Goal: Transaction & Acquisition: Purchase product/service

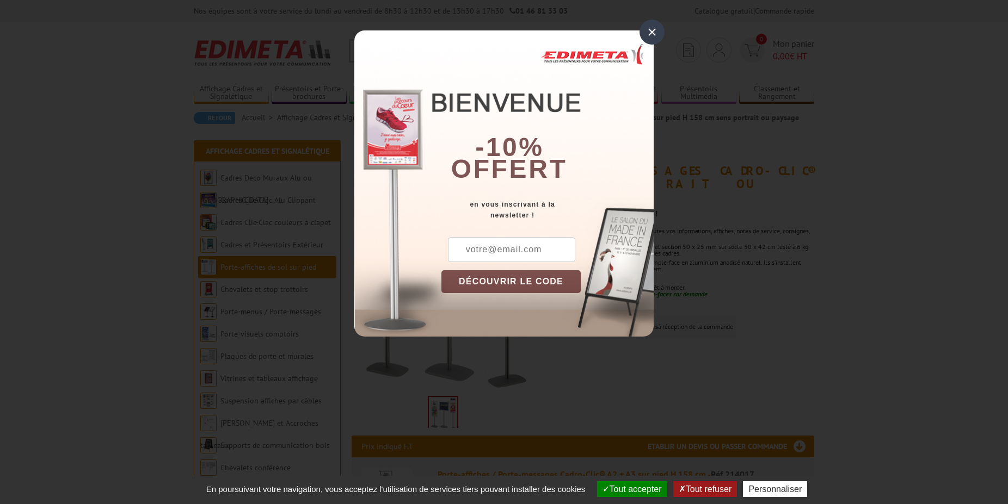
click at [649, 34] on div "×" at bounding box center [651, 32] width 25 height 25
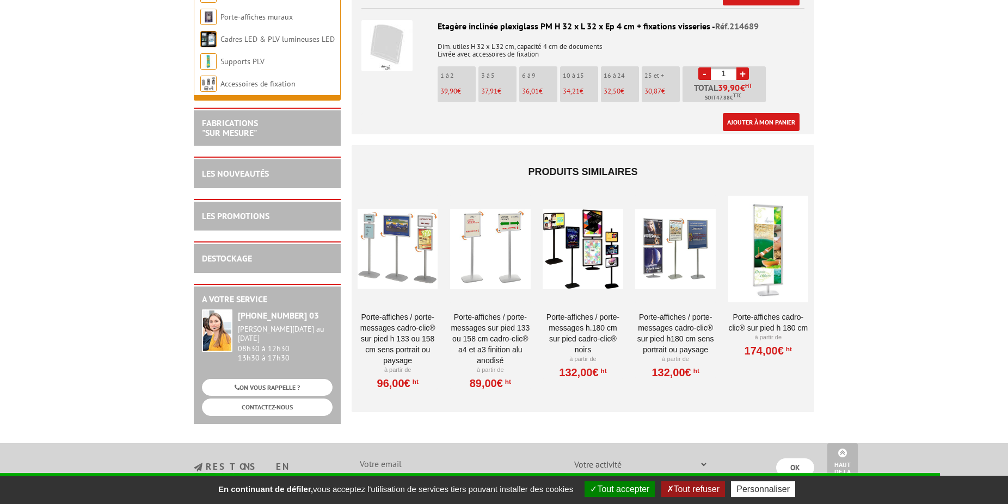
scroll to position [1110, 0]
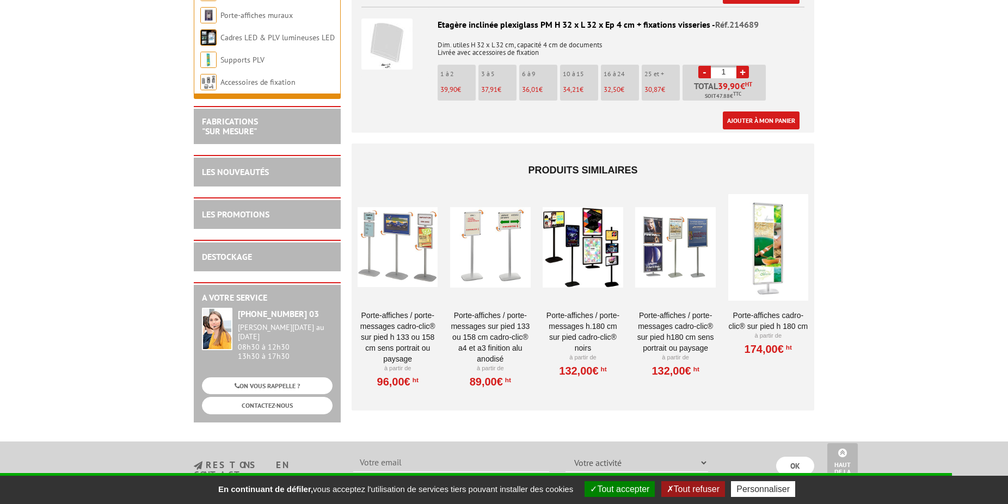
click at [393, 310] on link "Porte-affiches / Porte-messages Cadro-Clic® sur pied H 133 ou 158 cm sens portr…" at bounding box center [398, 337] width 80 height 54
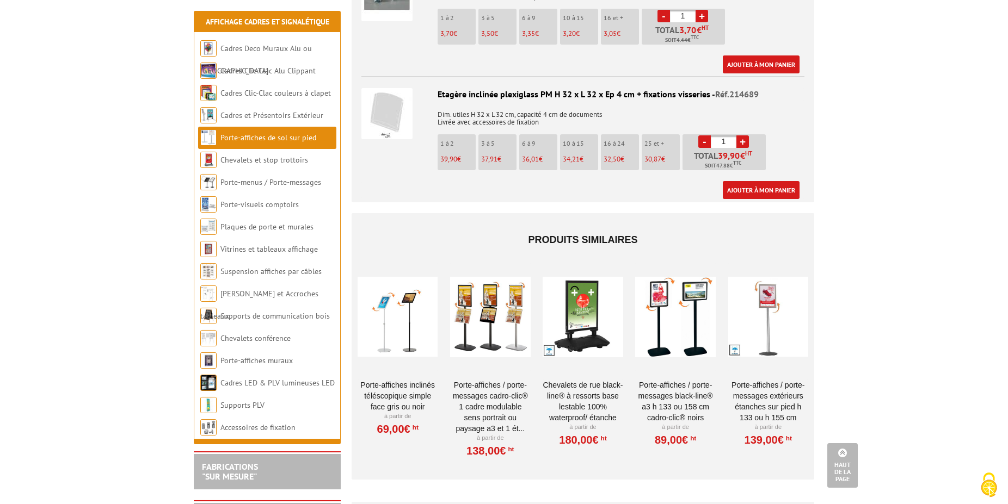
scroll to position [1388, 0]
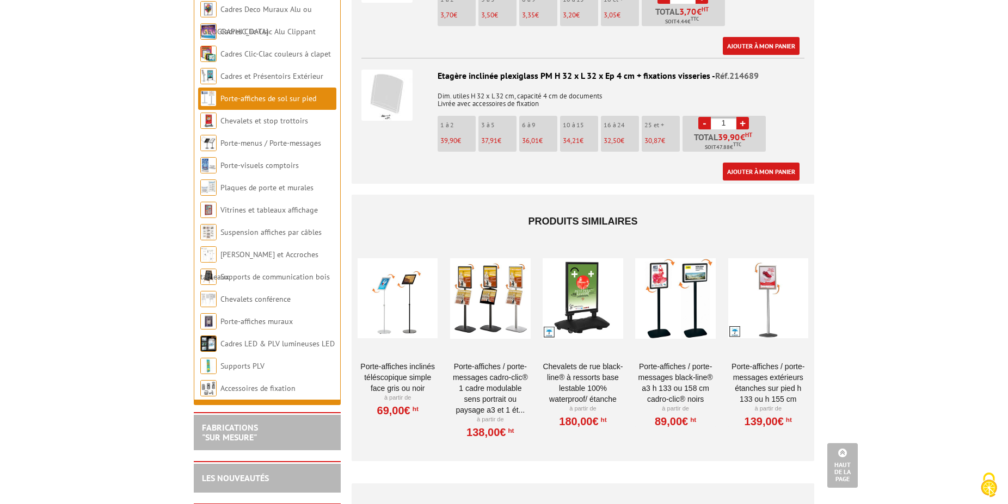
click at [669, 325] on div at bounding box center [675, 298] width 80 height 109
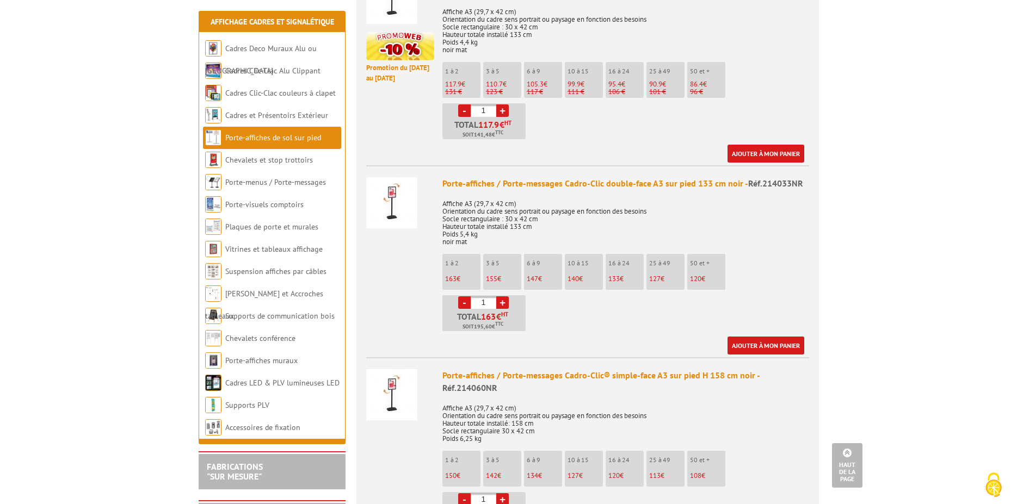
scroll to position [888, 0]
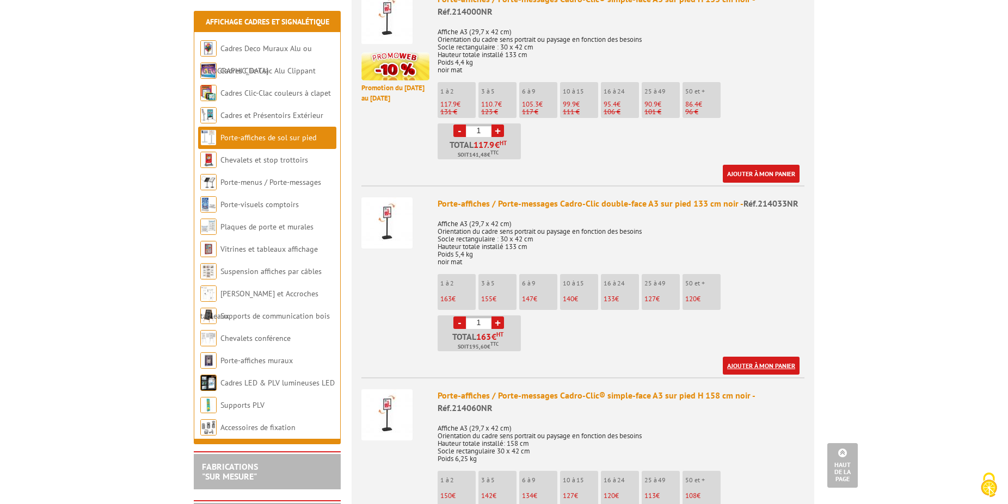
click at [772, 366] on link "Ajouter à mon panier" at bounding box center [761, 366] width 77 height 18
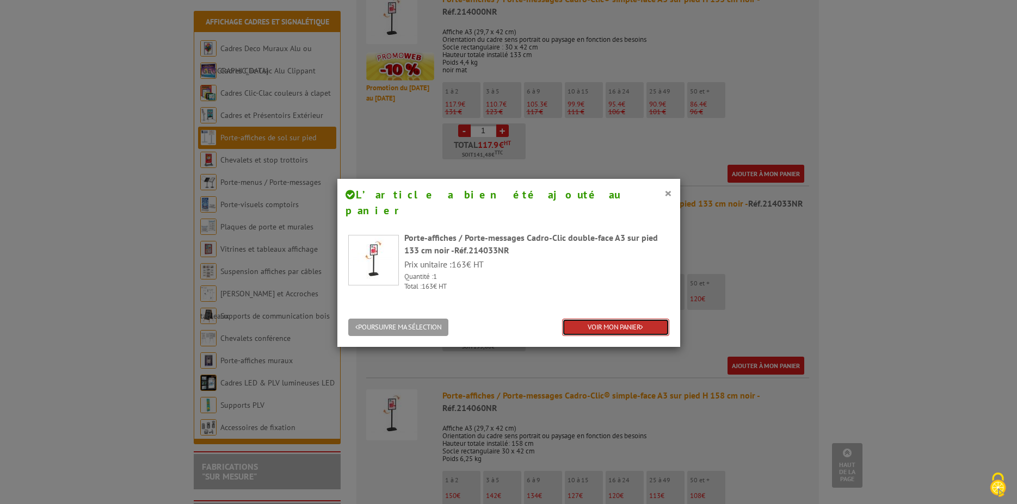
click at [609, 319] on link "VOIR MON PANIER" at bounding box center [615, 328] width 107 height 18
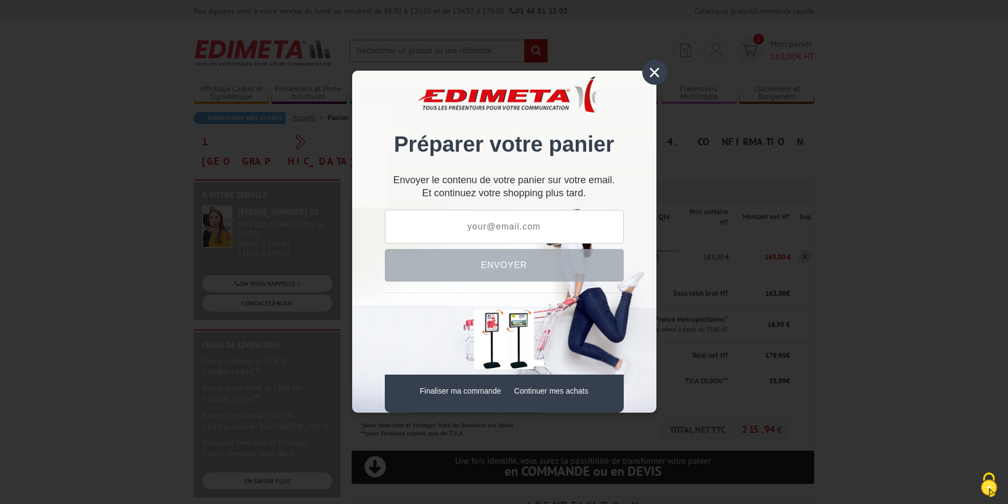
click at [650, 74] on div "×" at bounding box center [654, 72] width 25 height 25
